Goal: Transaction & Acquisition: Purchase product/service

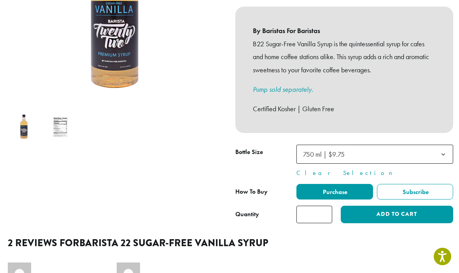
scroll to position [188, 0]
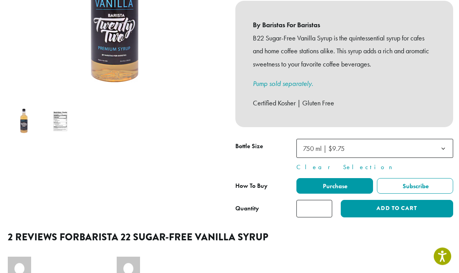
click at [408, 139] on span "750 ml | $9.75" at bounding box center [375, 148] width 157 height 19
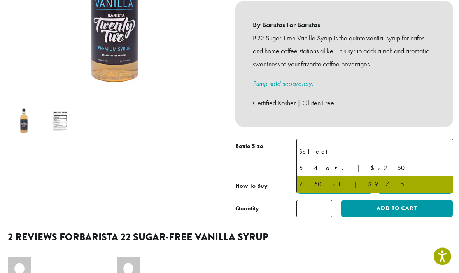
scroll to position [188, 0]
select select "*****"
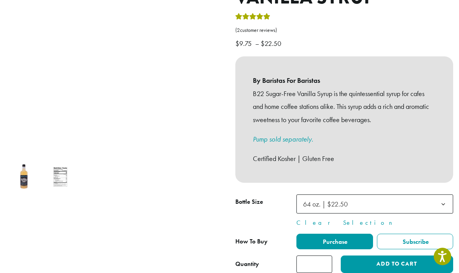
scroll to position [130, 0]
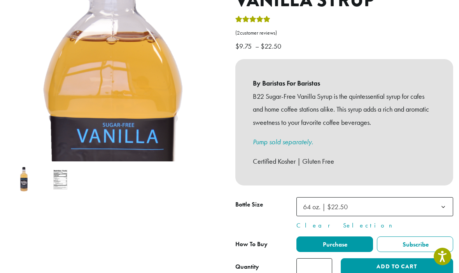
click at [401, 197] on span "64 oz. | $22.50" at bounding box center [375, 206] width 157 height 19
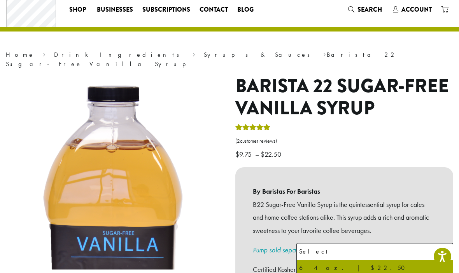
scroll to position [0, 0]
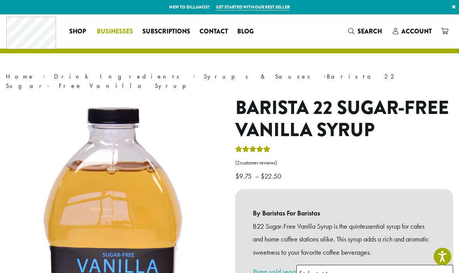
click at [120, 30] on span "Businesses" at bounding box center [115, 32] width 36 height 10
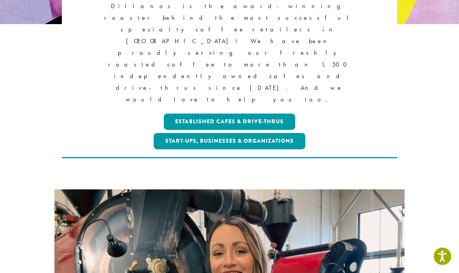
scroll to position [200, 0]
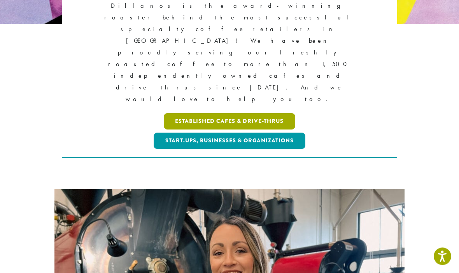
click at [277, 114] on link "Established Cafes & Drive-Thrus" at bounding box center [230, 122] width 132 height 16
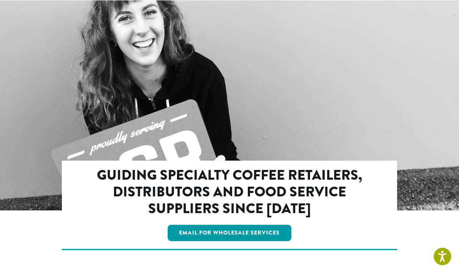
scroll to position [731, 0]
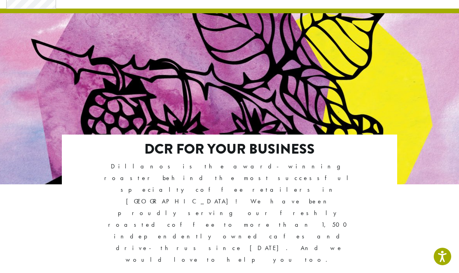
scroll to position [40, 0]
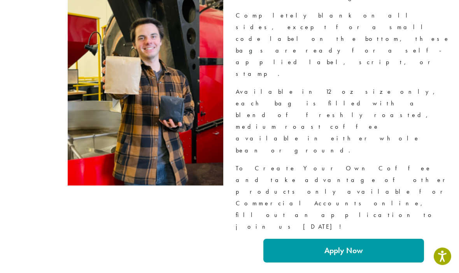
scroll to position [1341, 0]
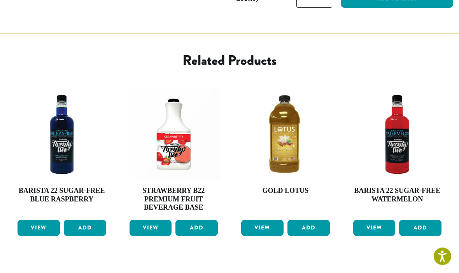
scroll to position [415, 0]
click at [259, 220] on link "View" at bounding box center [262, 228] width 42 height 16
